Goal: Task Accomplishment & Management: Manage account settings

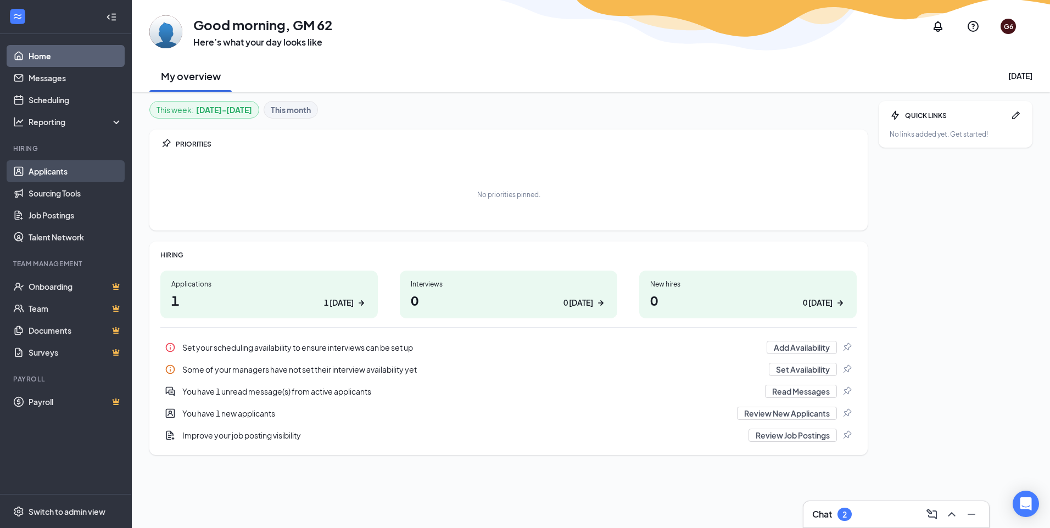
click at [57, 175] on link "Applicants" at bounding box center [76, 171] width 94 height 22
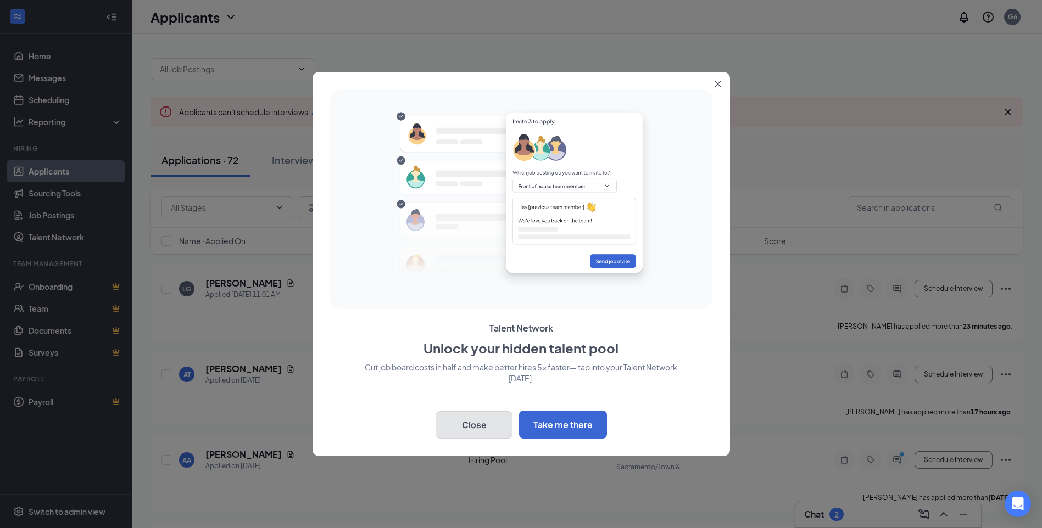
click at [474, 420] on button "Close" at bounding box center [473, 424] width 77 height 27
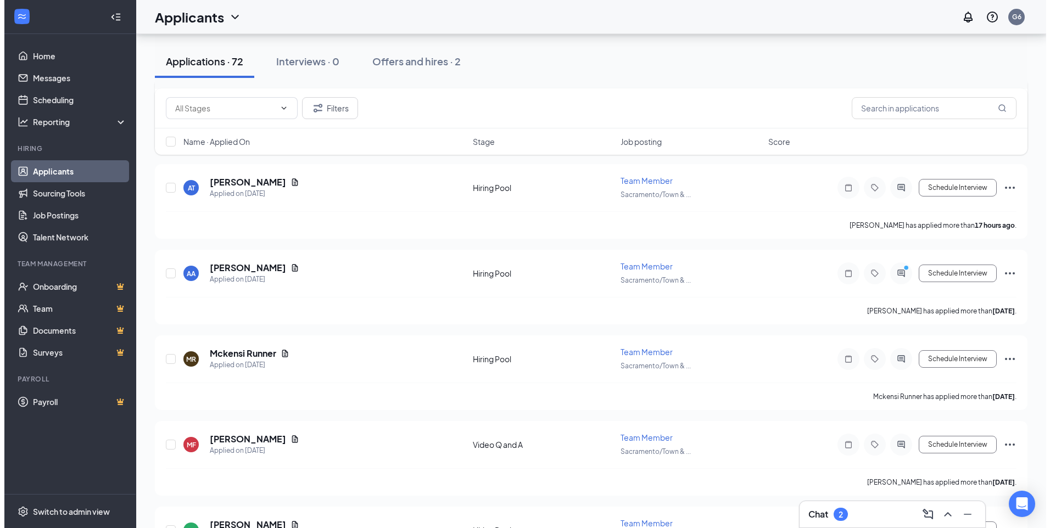
scroll to position [220, 0]
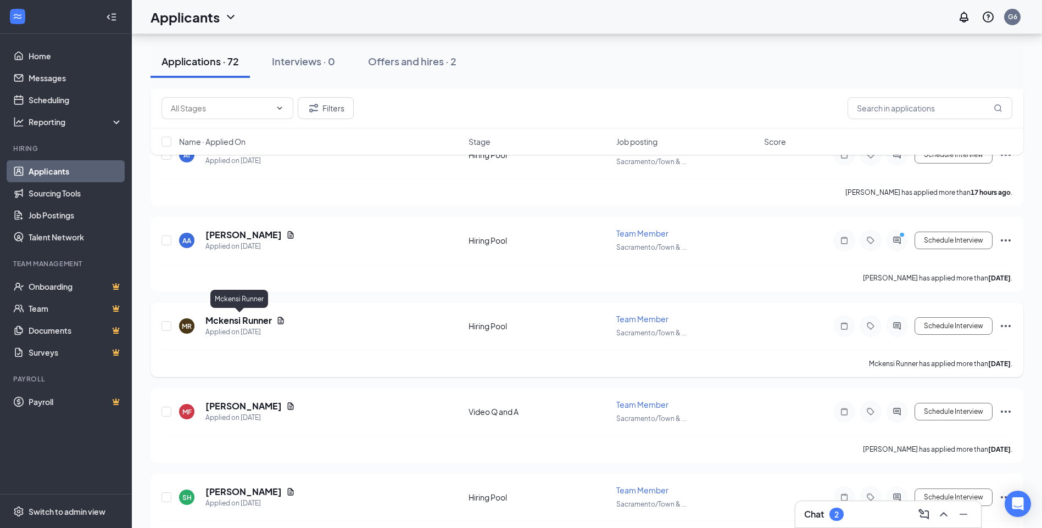
click at [264, 324] on h5 "Mckensi Runner" at bounding box center [238, 321] width 66 height 12
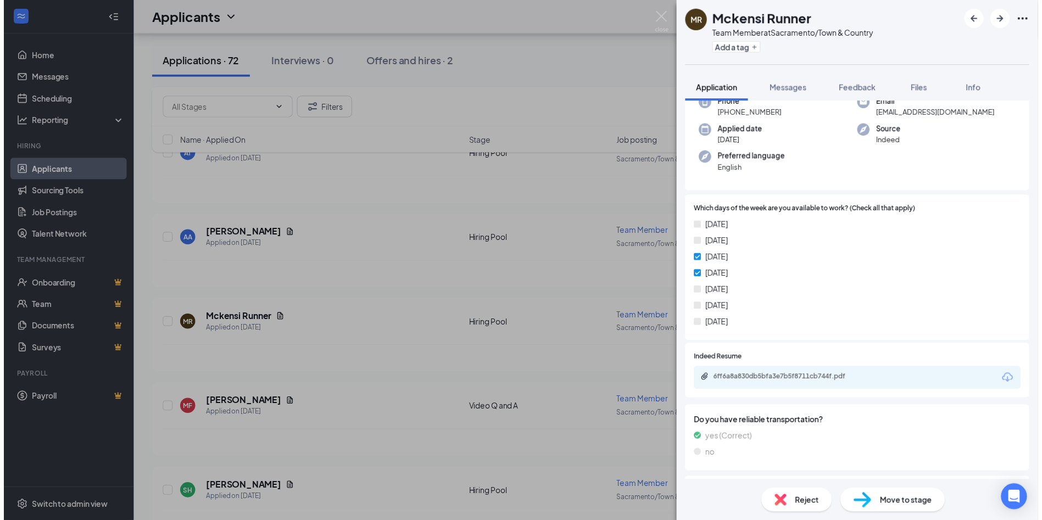
scroll to position [65, 0]
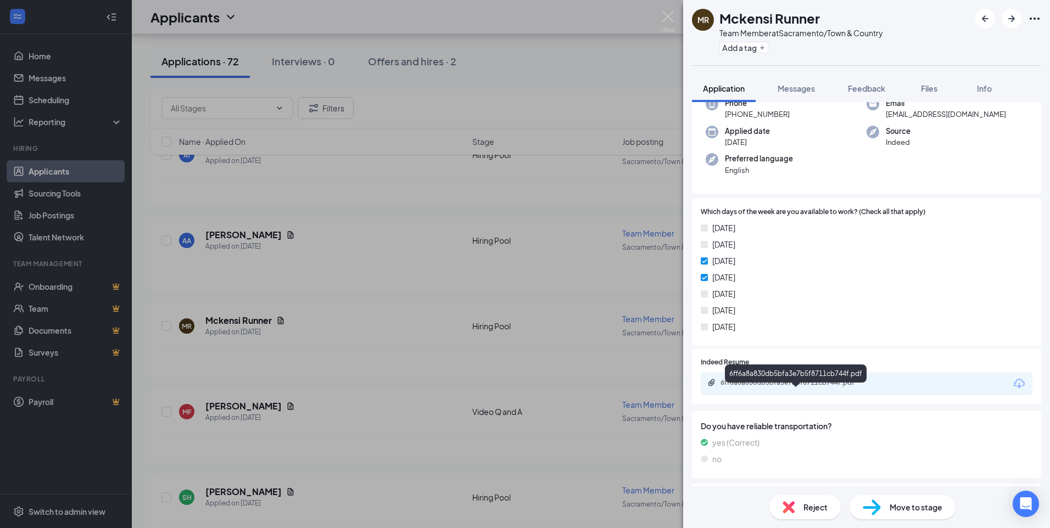
click at [781, 387] on div "6ff6a8a830db5bfa3e7b5f8711cb744f.pdf" at bounding box center [797, 382] width 154 height 9
click at [316, 275] on div "[PERSON_NAME] Runner Team Member at [GEOGRAPHIC_DATA]/Town & Country Add a tag …" at bounding box center [525, 264] width 1050 height 528
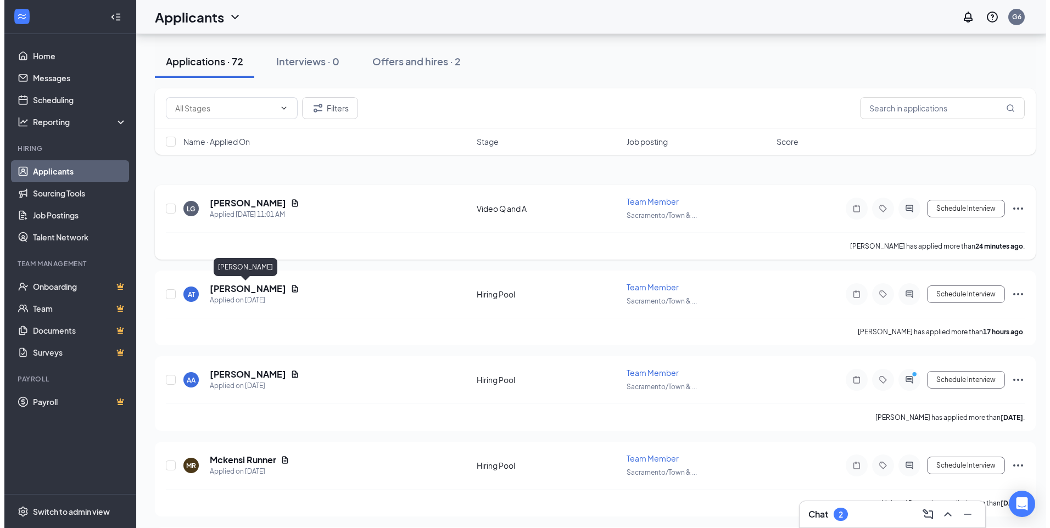
scroll to position [55, 0]
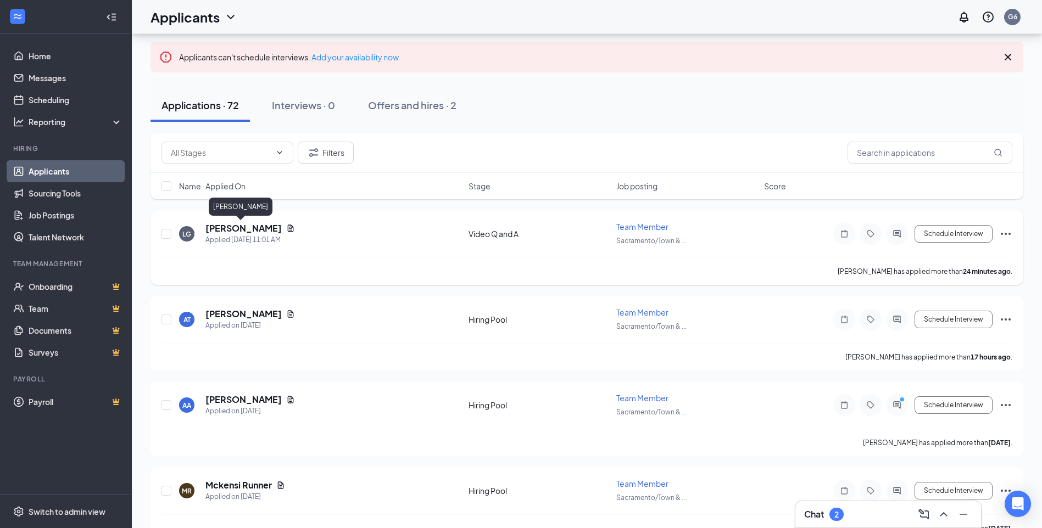
click at [241, 225] on h5 "[PERSON_NAME]" at bounding box center [243, 228] width 76 height 12
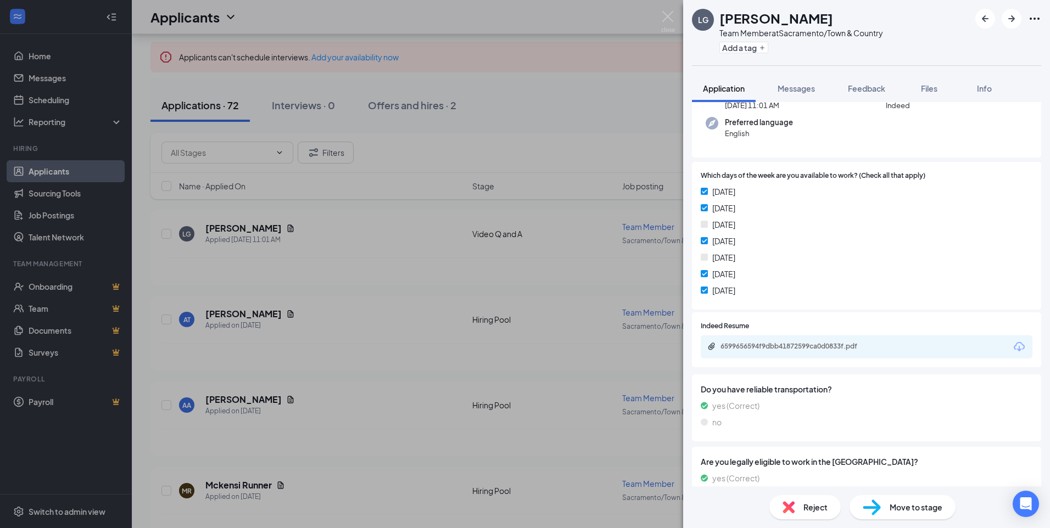
scroll to position [258, 0]
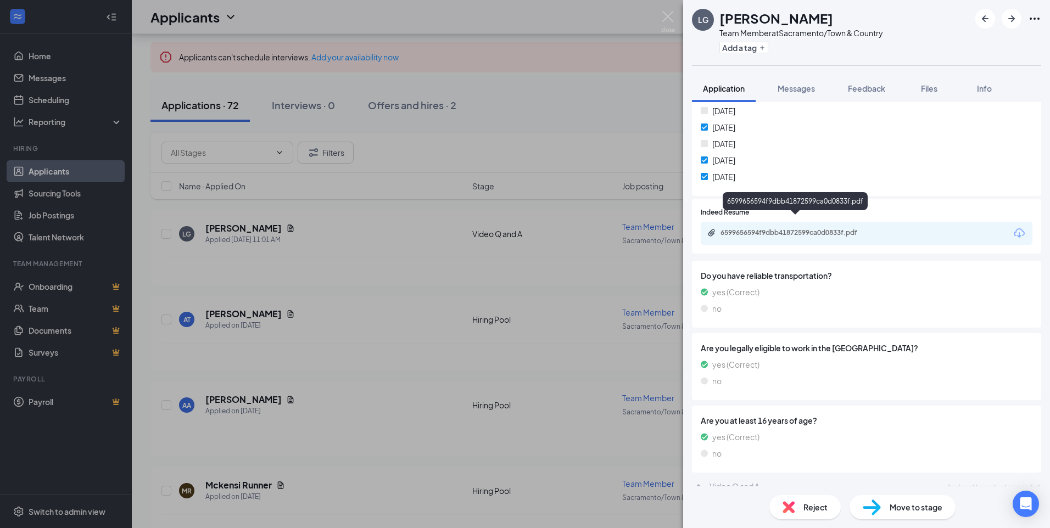
click at [743, 228] on div "6599656594f9dbb41872599ca0d0833f.pdf" at bounding box center [797, 232] width 154 height 9
click at [359, 349] on div "LG [PERSON_NAME] Team Member at [GEOGRAPHIC_DATA]/Town & Country Add a tag Appl…" at bounding box center [525, 264] width 1050 height 528
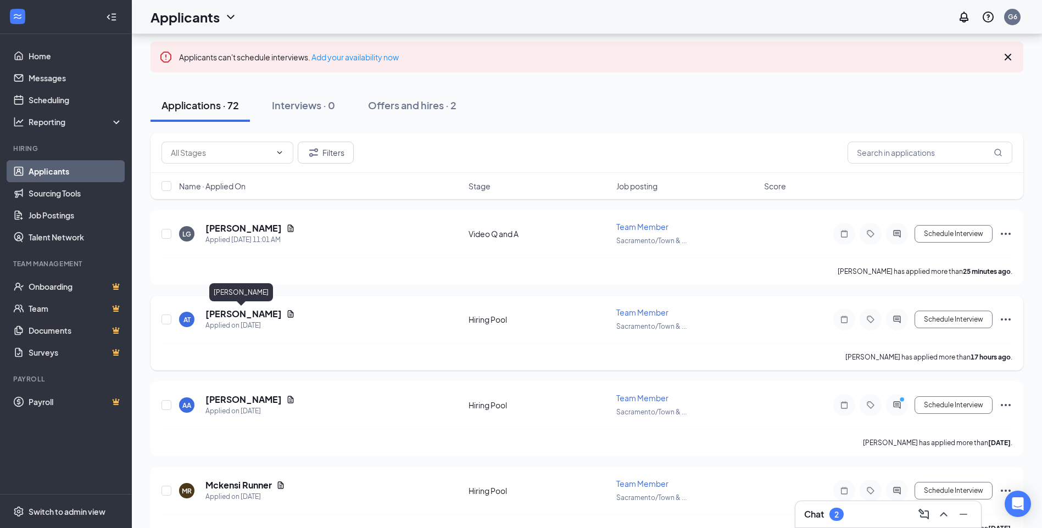
click at [241, 313] on h5 "[PERSON_NAME]" at bounding box center [243, 314] width 76 height 12
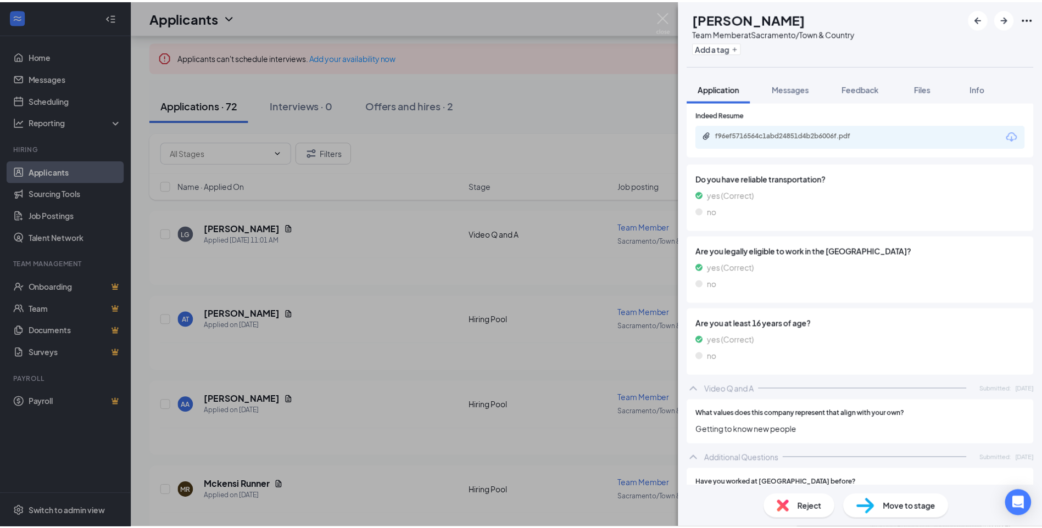
scroll to position [184, 0]
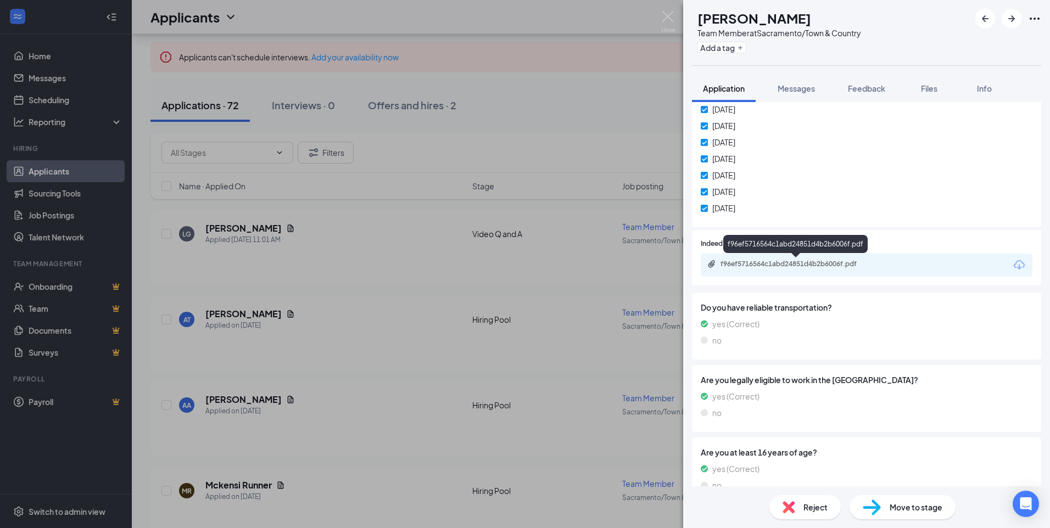
click at [790, 269] on div "f96ef5716564c1abd24851d4b2b6006f.pdf" at bounding box center [796, 265] width 178 height 10
click at [668, 15] on img at bounding box center [668, 21] width 14 height 21
